Goal: Navigation & Orientation: Find specific page/section

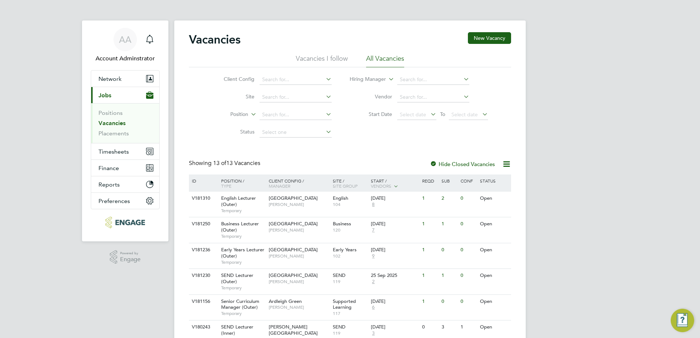
click at [530, 151] on div "AA Account Adminstrator Notifications Applications: Network Team Members Busine…" at bounding box center [350, 286] width 700 height 572
click at [231, 81] on label "Client Config" at bounding box center [233, 79] width 42 height 7
click at [212, 160] on div "Showing 13 of 13 Vacancies" at bounding box center [225, 164] width 73 height 8
click at [225, 164] on span "13 of" at bounding box center [219, 163] width 13 height 7
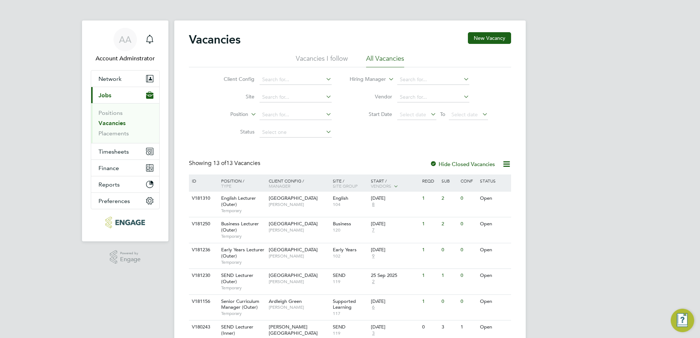
click at [225, 164] on span "13 of" at bounding box center [219, 163] width 13 height 7
click at [230, 163] on span "13 of 13 Vacancies" at bounding box center [236, 163] width 47 height 7
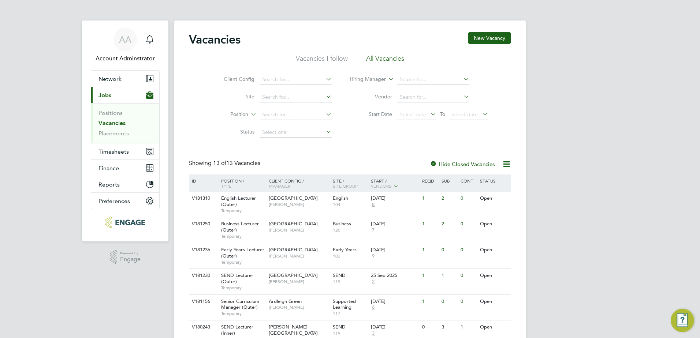
click at [238, 164] on span "13 of 13 Vacancies" at bounding box center [236, 163] width 47 height 7
click at [248, 167] on span "13 of 13 Vacancies" at bounding box center [236, 163] width 47 height 7
click at [251, 161] on span "13 of 13 Vacancies" at bounding box center [236, 163] width 47 height 7
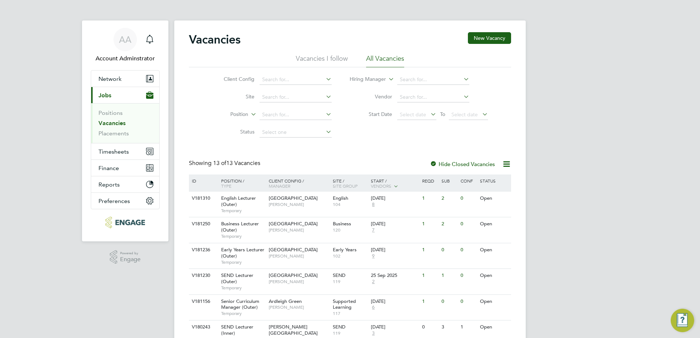
click at [326, 150] on div "Vacancies New Vacancy Vacancies I follow All Vacancies Client Config Site Posit…" at bounding box center [350, 288] width 322 height 513
